Goal: Information Seeking & Learning: Learn about a topic

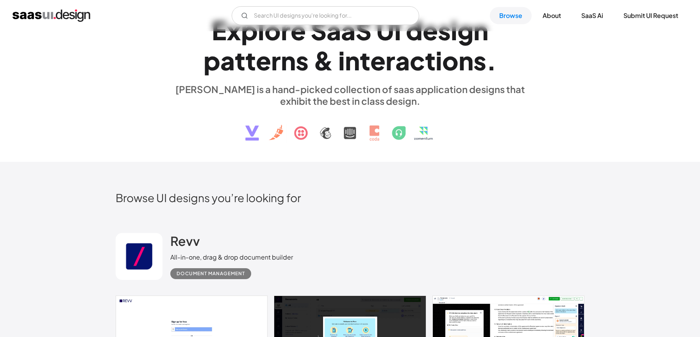
scroll to position [21, 0]
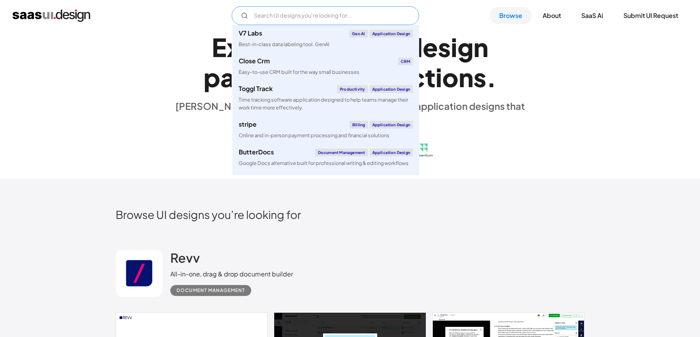
click at [354, 15] on input "Email Form" at bounding box center [326, 15] width 188 height 19
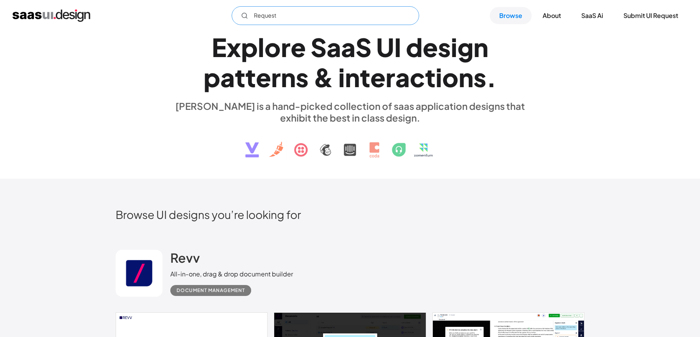
type input "Request"
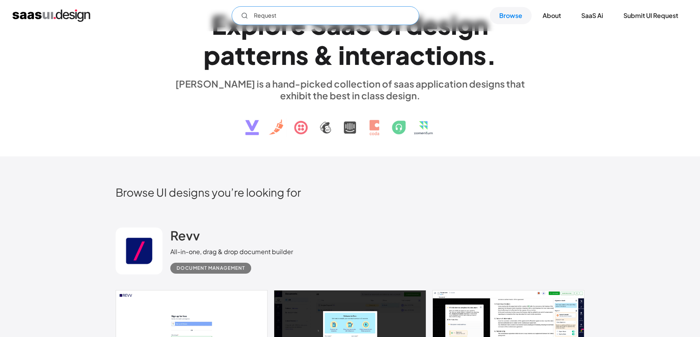
scroll to position [0, 0]
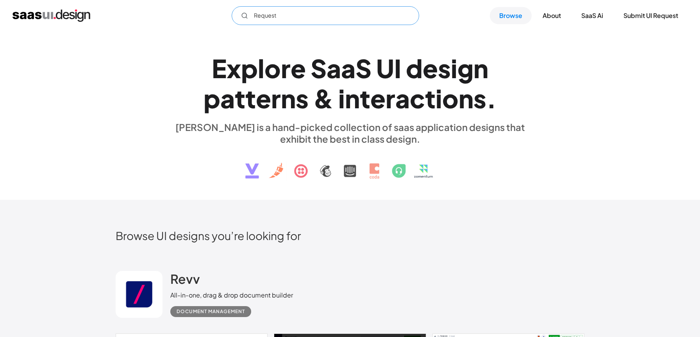
click at [325, 22] on input "Request" at bounding box center [326, 15] width 188 height 19
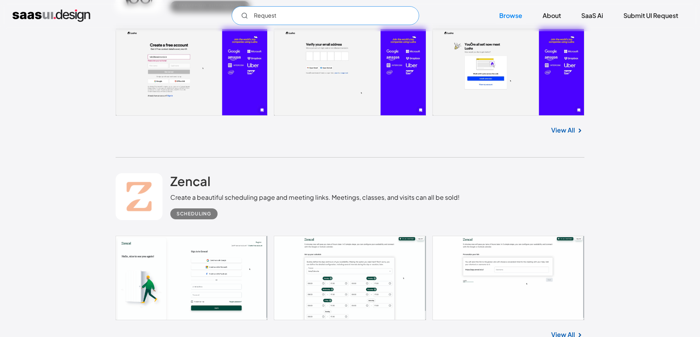
scroll to position [4592, 0]
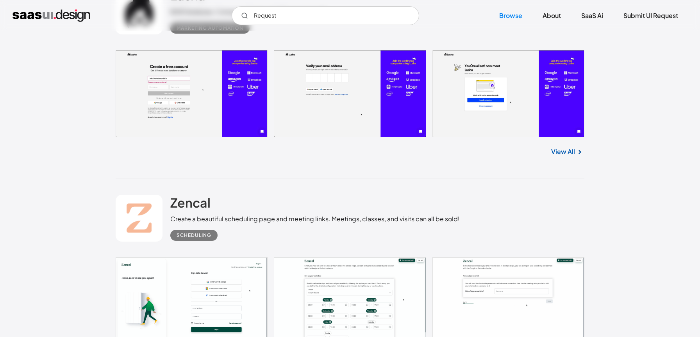
click at [360, 170] on div "Lusha B2B Database, Company Contacts & Business Leads Marketing Automation No i…" at bounding box center [350, 75] width 469 height 207
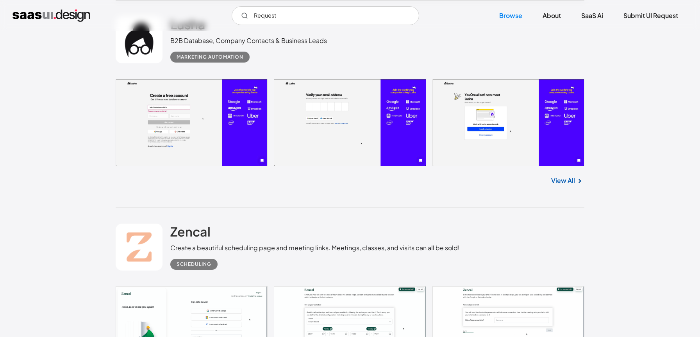
scroll to position [4563, 0]
click at [563, 186] on link "View All" at bounding box center [563, 180] width 24 height 9
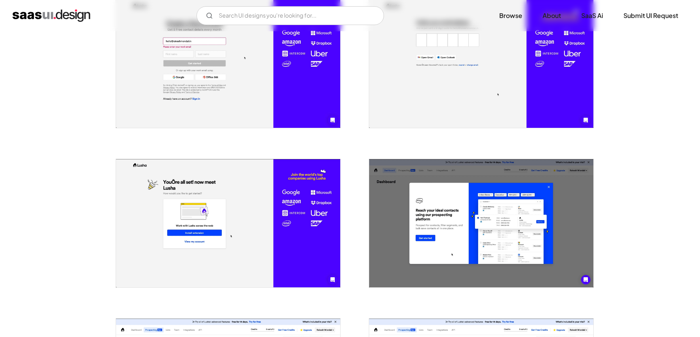
scroll to position [116, 0]
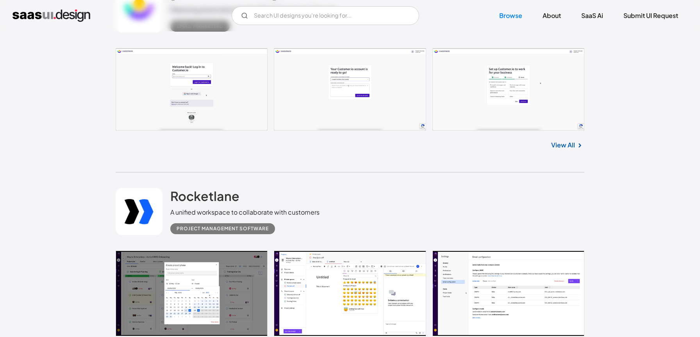
scroll to position [4026, 0]
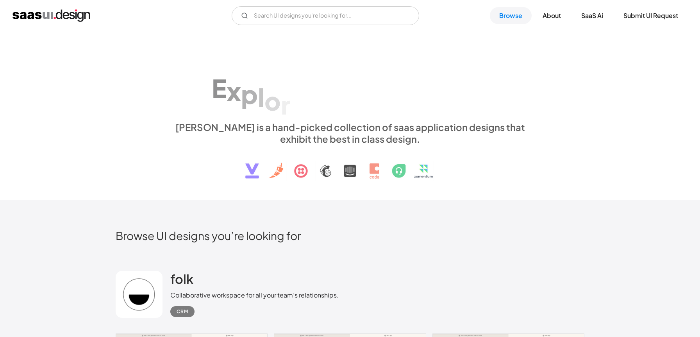
scroll to position [4026, 0]
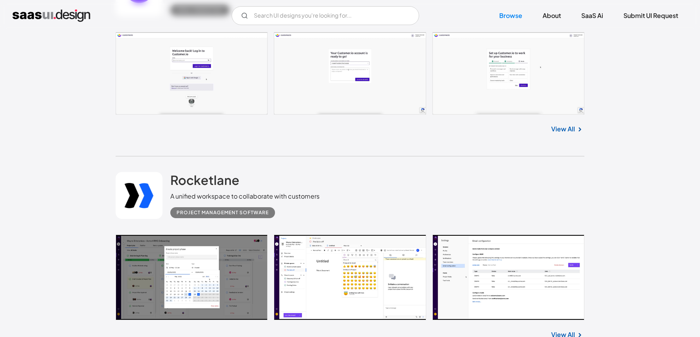
drag, startPoint x: 198, startPoint y: 55, endPoint x: 170, endPoint y: 220, distance: 166.9
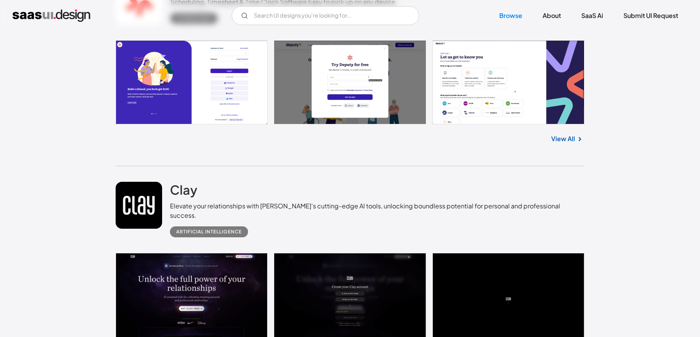
scroll to position [3398, 0]
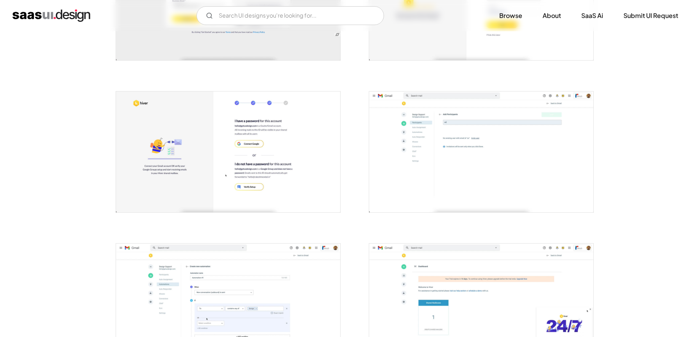
scroll to position [271, 0]
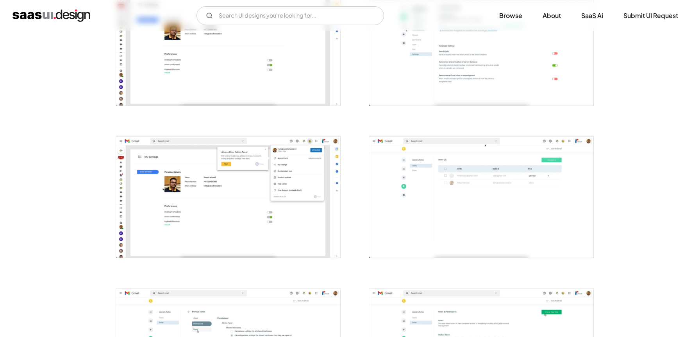
scroll to position [1518, 0]
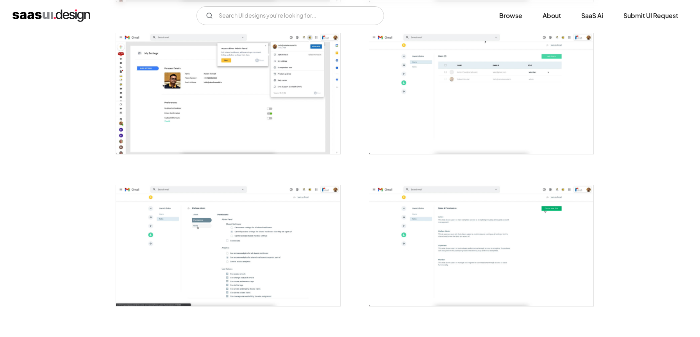
click at [72, 15] on img "home" at bounding box center [52, 15] width 78 height 13
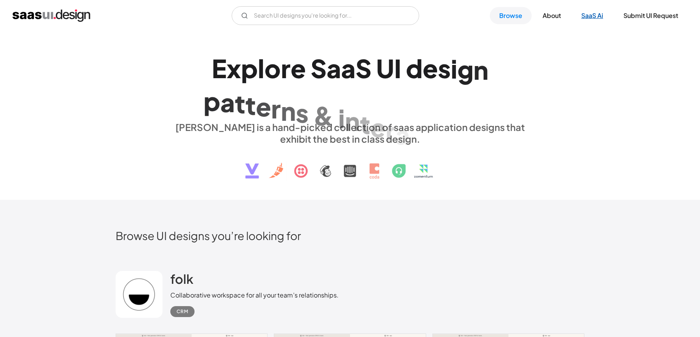
click at [594, 16] on link "SaaS Ai" at bounding box center [592, 15] width 41 height 17
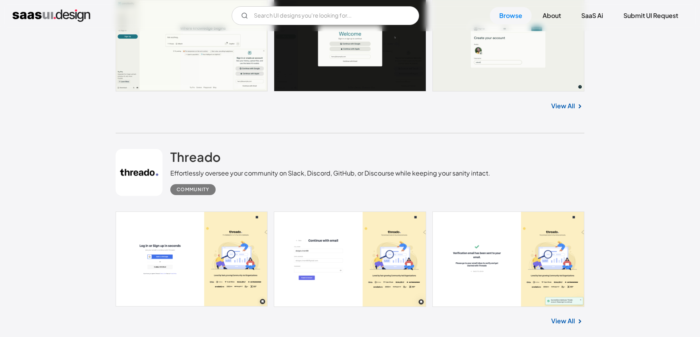
scroll to position [1608, 0]
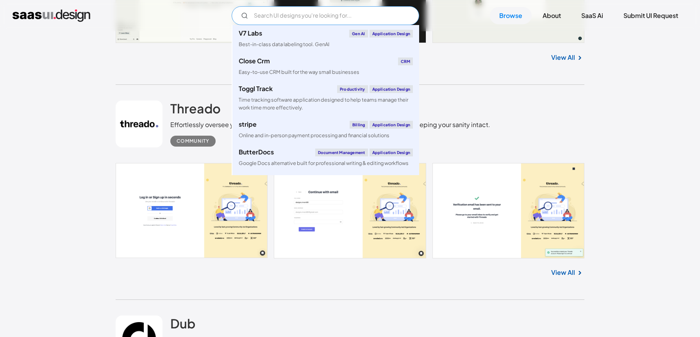
click at [338, 15] on input "Email Form" at bounding box center [326, 15] width 188 height 19
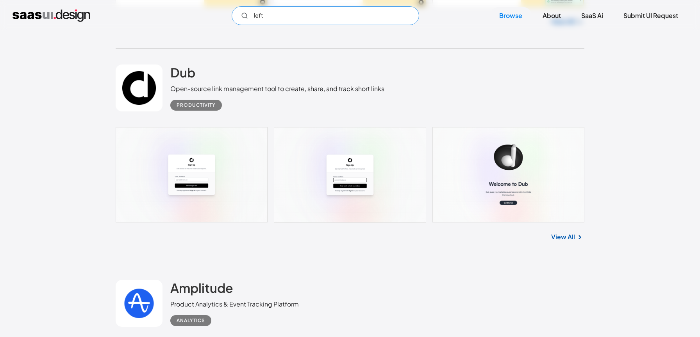
scroll to position [1881, 0]
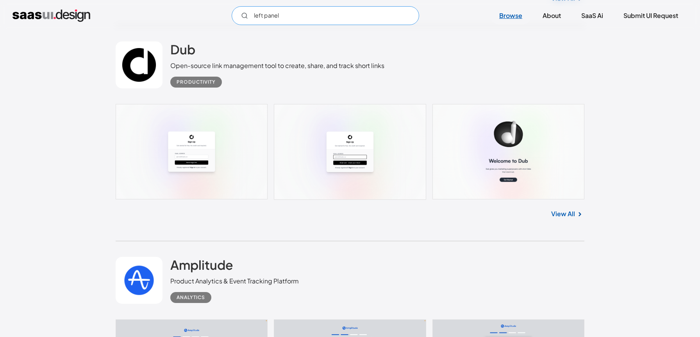
type input "left panel"
click at [512, 11] on link "Browse" at bounding box center [511, 15] width 42 height 17
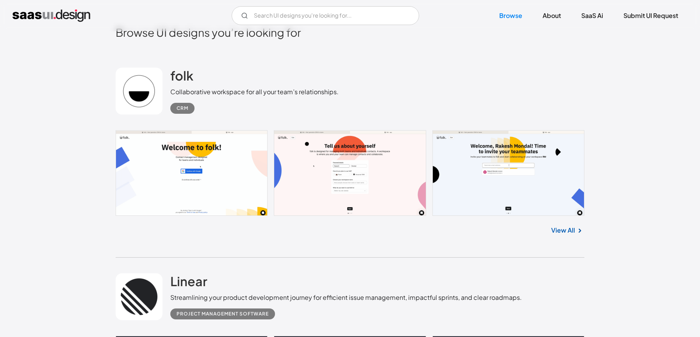
scroll to position [204, 0]
